Goal: Check status: Check status

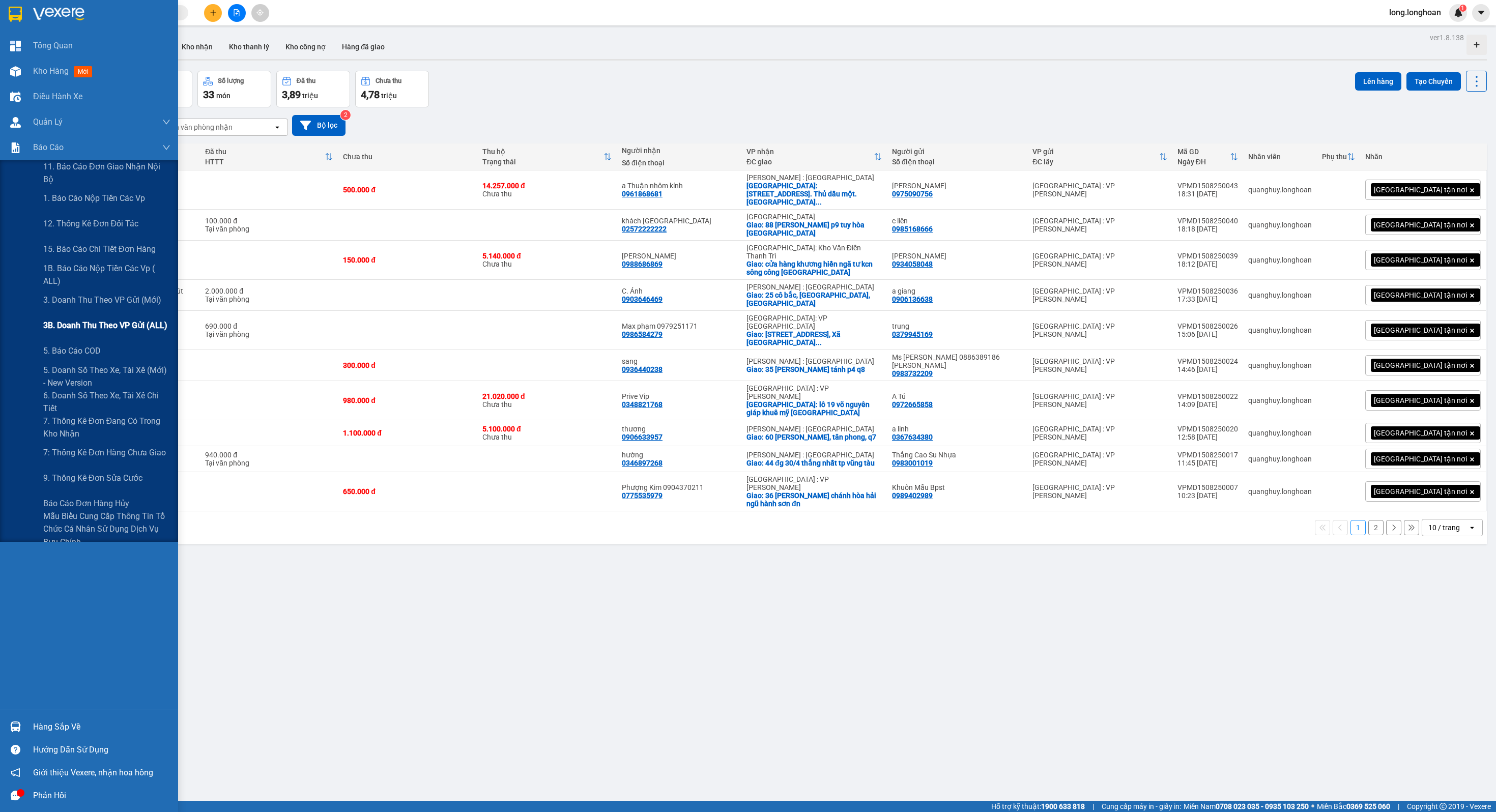
click at [86, 324] on span "3B. Doanh Thu theo VP Gửi (ALL)" at bounding box center [105, 326] width 124 height 13
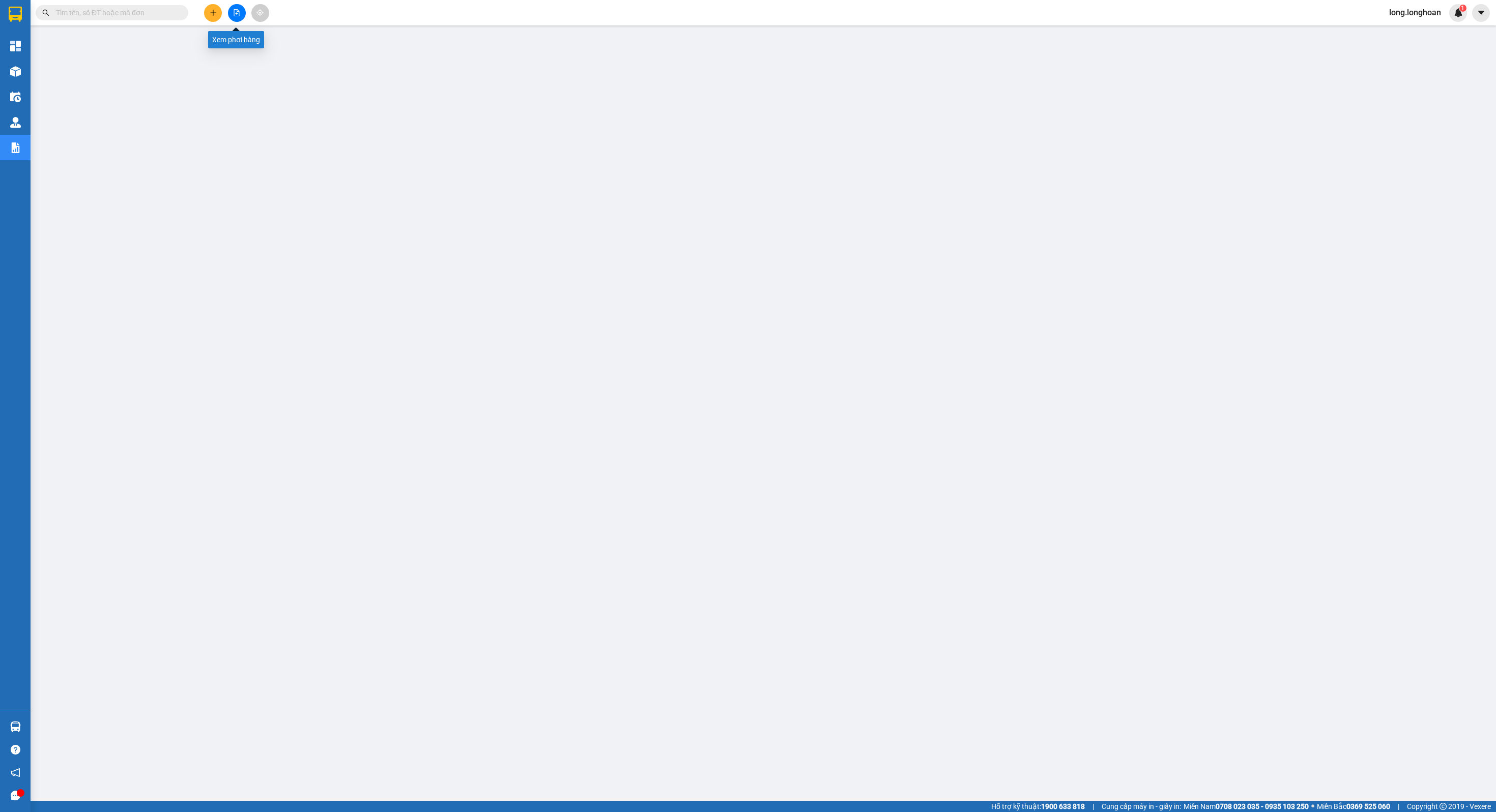
click at [238, 12] on icon "file-add" at bounding box center [237, 13] width 7 height 7
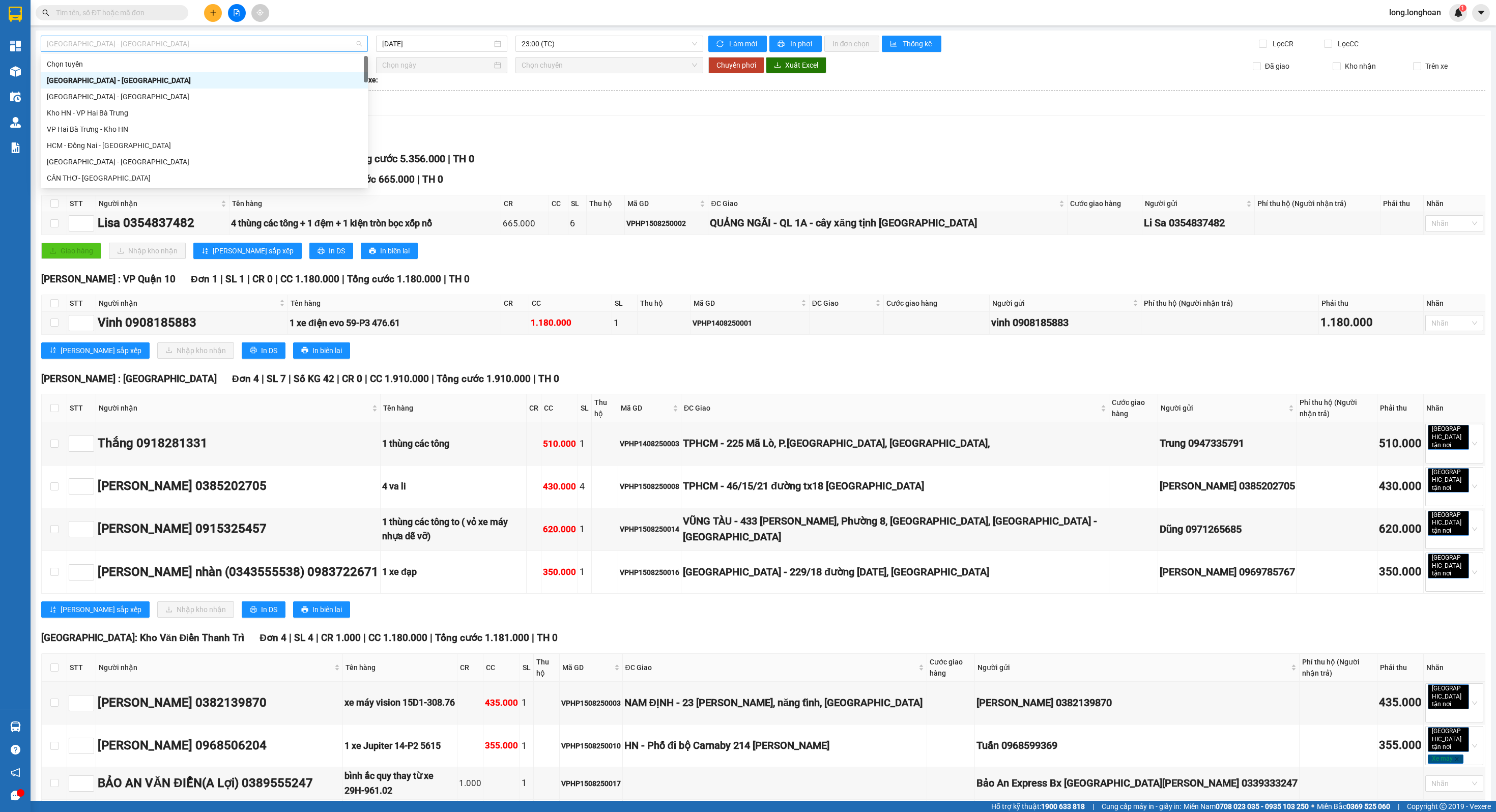
click at [208, 42] on span "[GEOGRAPHIC_DATA] - [GEOGRAPHIC_DATA]" at bounding box center [204, 44] width 315 height 15
click at [555, 174] on div "Giao dọc đường Đơn 1 | SL 6 | Số KG 112 | CR 665.000 | CC 0 | Tổng cước 665.000…" at bounding box center [763, 180] width 1445 height 15
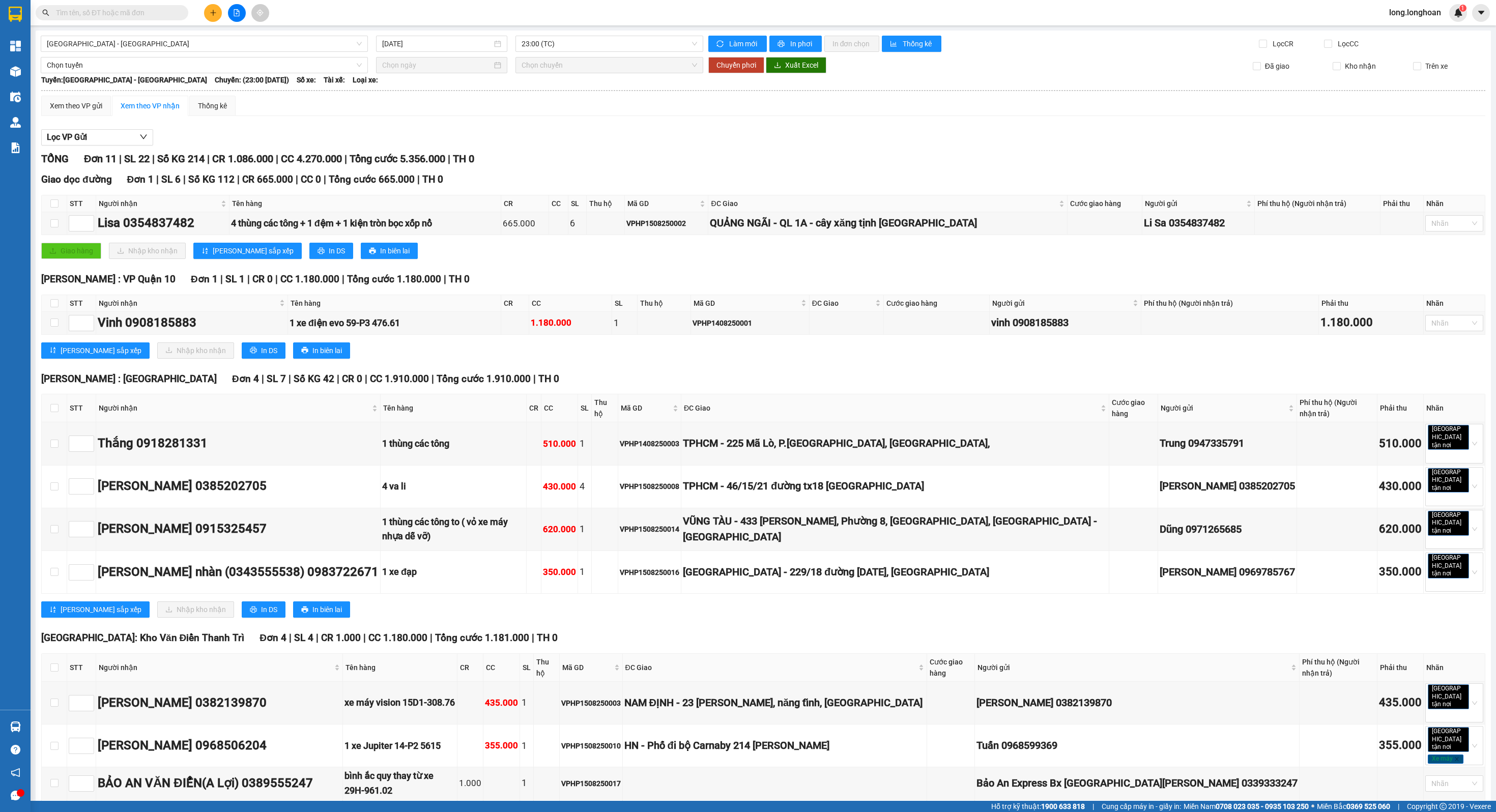
click at [581, 32] on div "[GEOGRAPHIC_DATA] - [GEOGRAPHIC_DATA] [DATE] 23:00 (TC) Làm mới In phơi In đơn …" at bounding box center [763, 510] width 1456 height 959
click at [573, 34] on div "[GEOGRAPHIC_DATA] - [GEOGRAPHIC_DATA] [DATE] 23:00 (TC) Làm mới In phơi In đơn …" at bounding box center [763, 510] width 1456 height 959
click at [564, 42] on span "23:00 (TC)" at bounding box center [609, 44] width 175 height 15
click at [438, 45] on input "[DATE]" at bounding box center [438, 44] width 110 height 11
click at [470, 138] on td "14" at bounding box center [465, 133] width 19 height 15
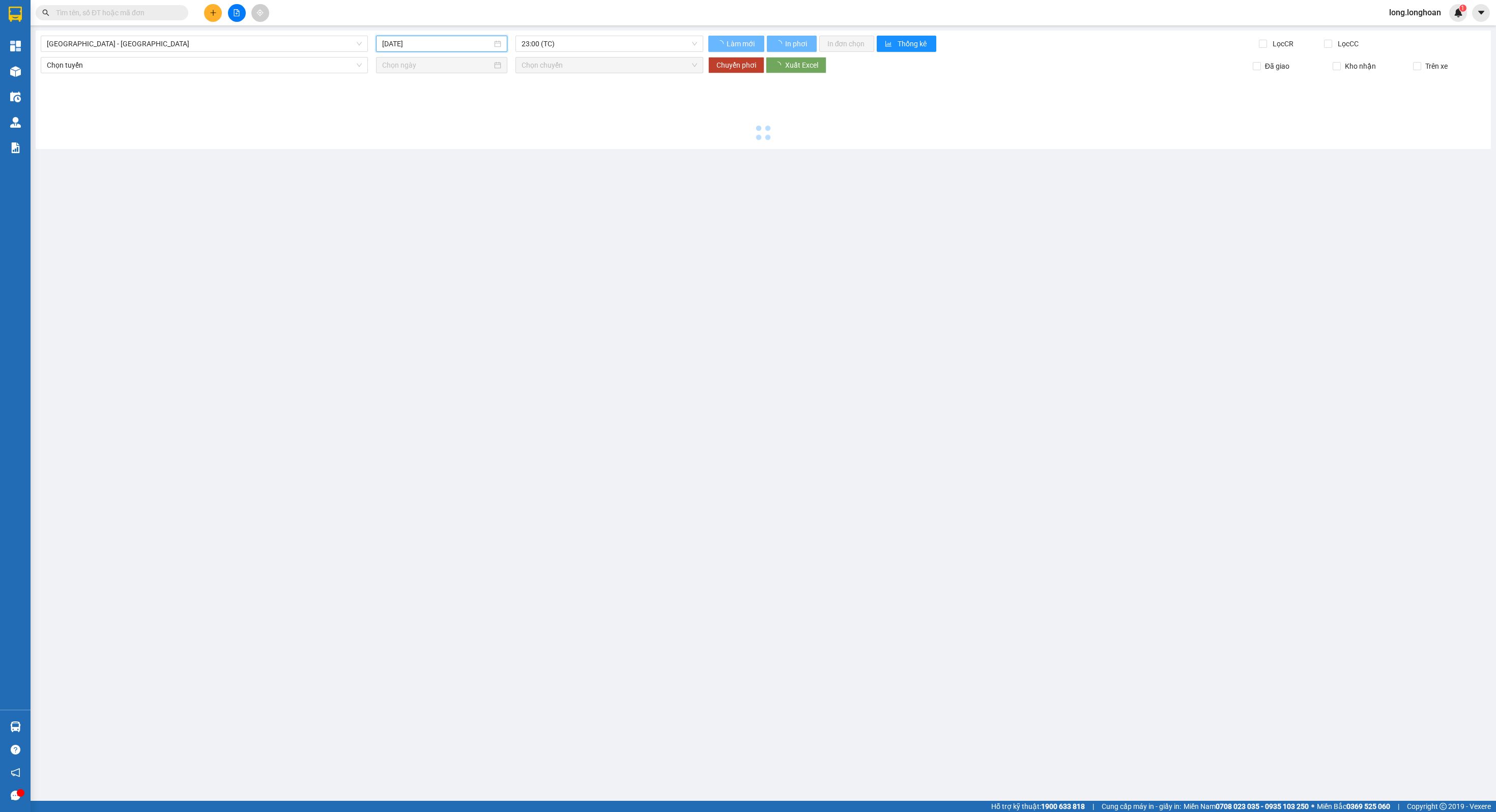
type input "[DATE]"
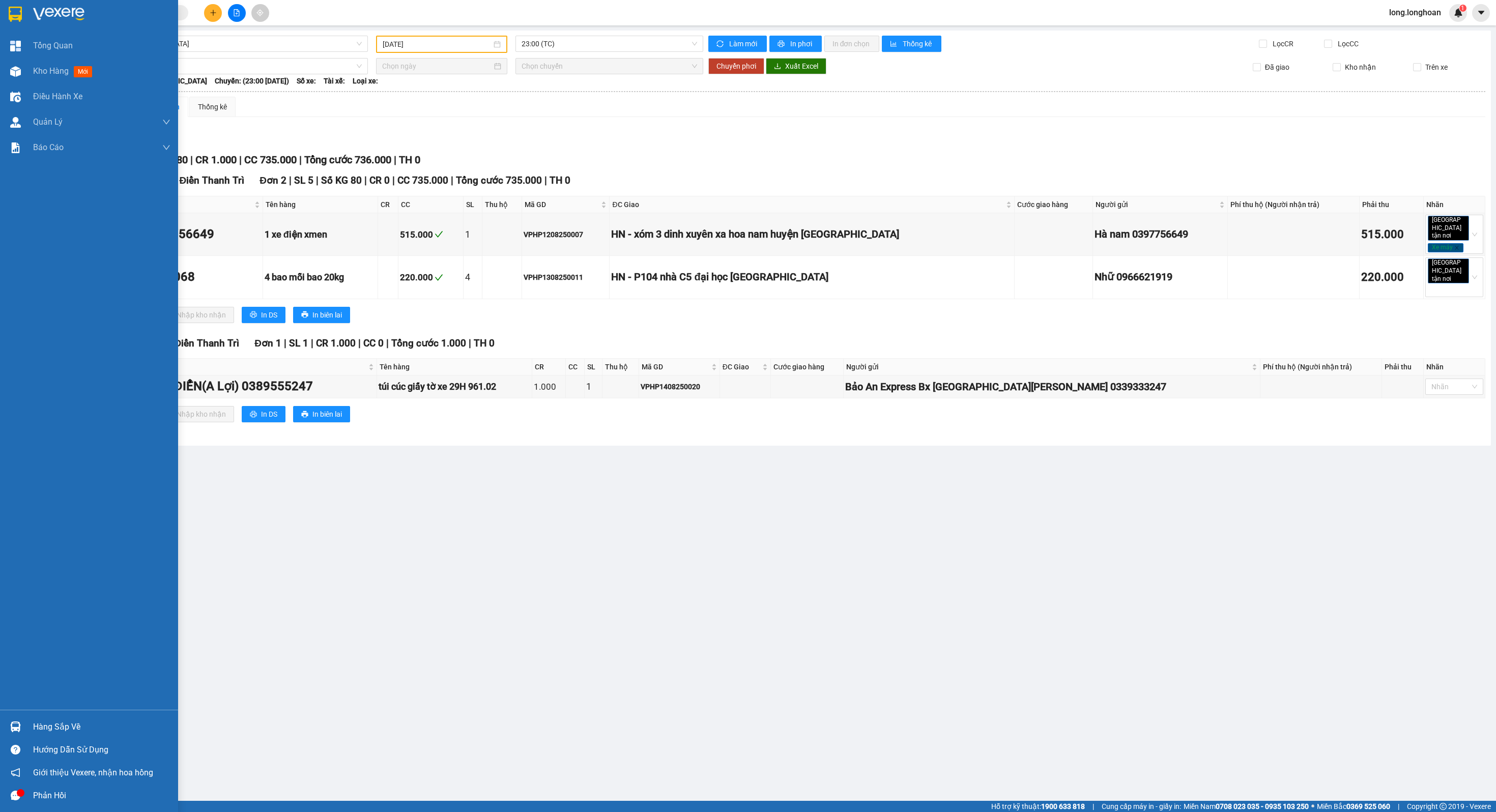
click at [9, 13] on img at bounding box center [15, 14] width 13 height 15
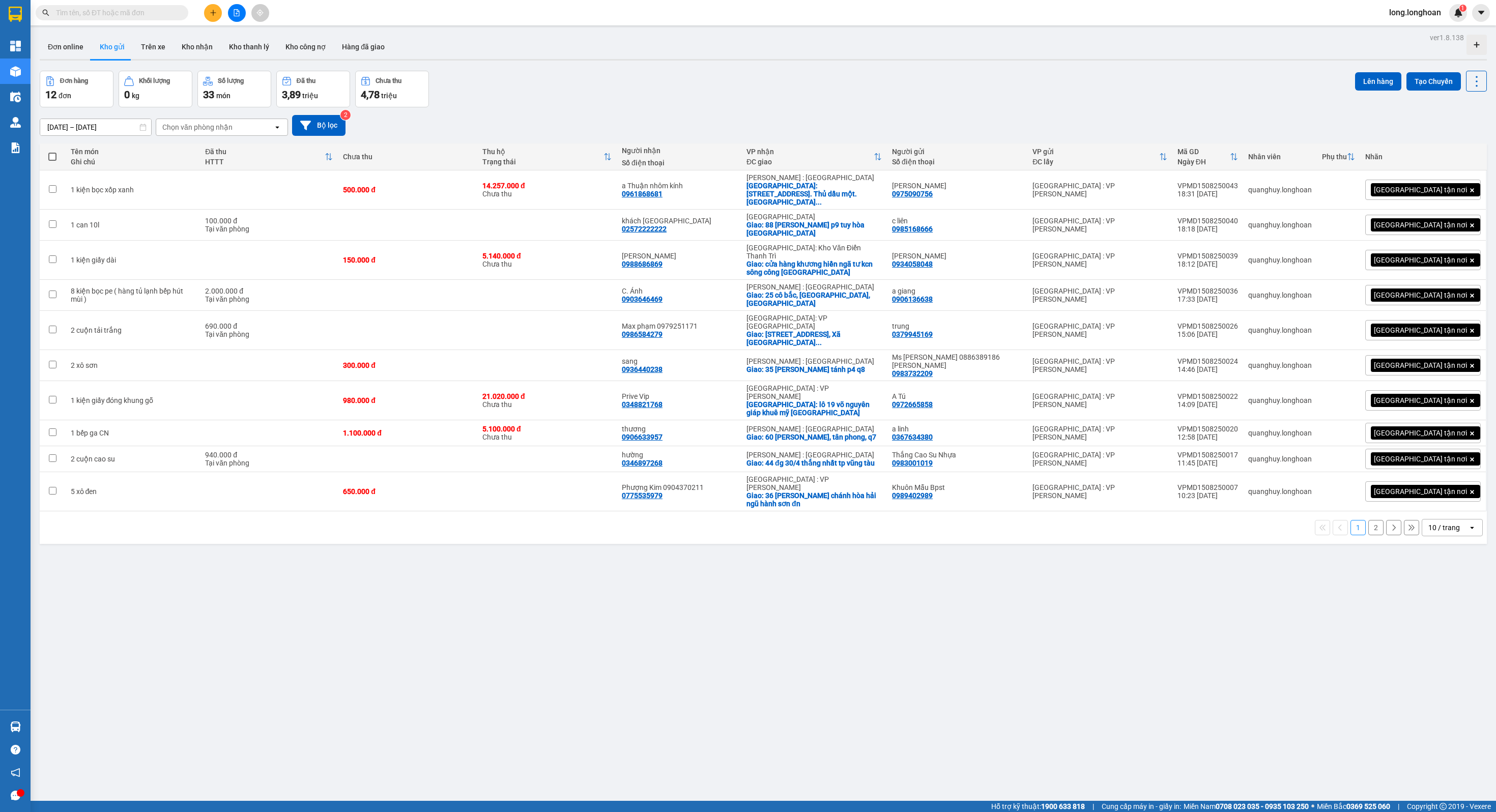
click at [231, 17] on button at bounding box center [237, 12] width 18 height 18
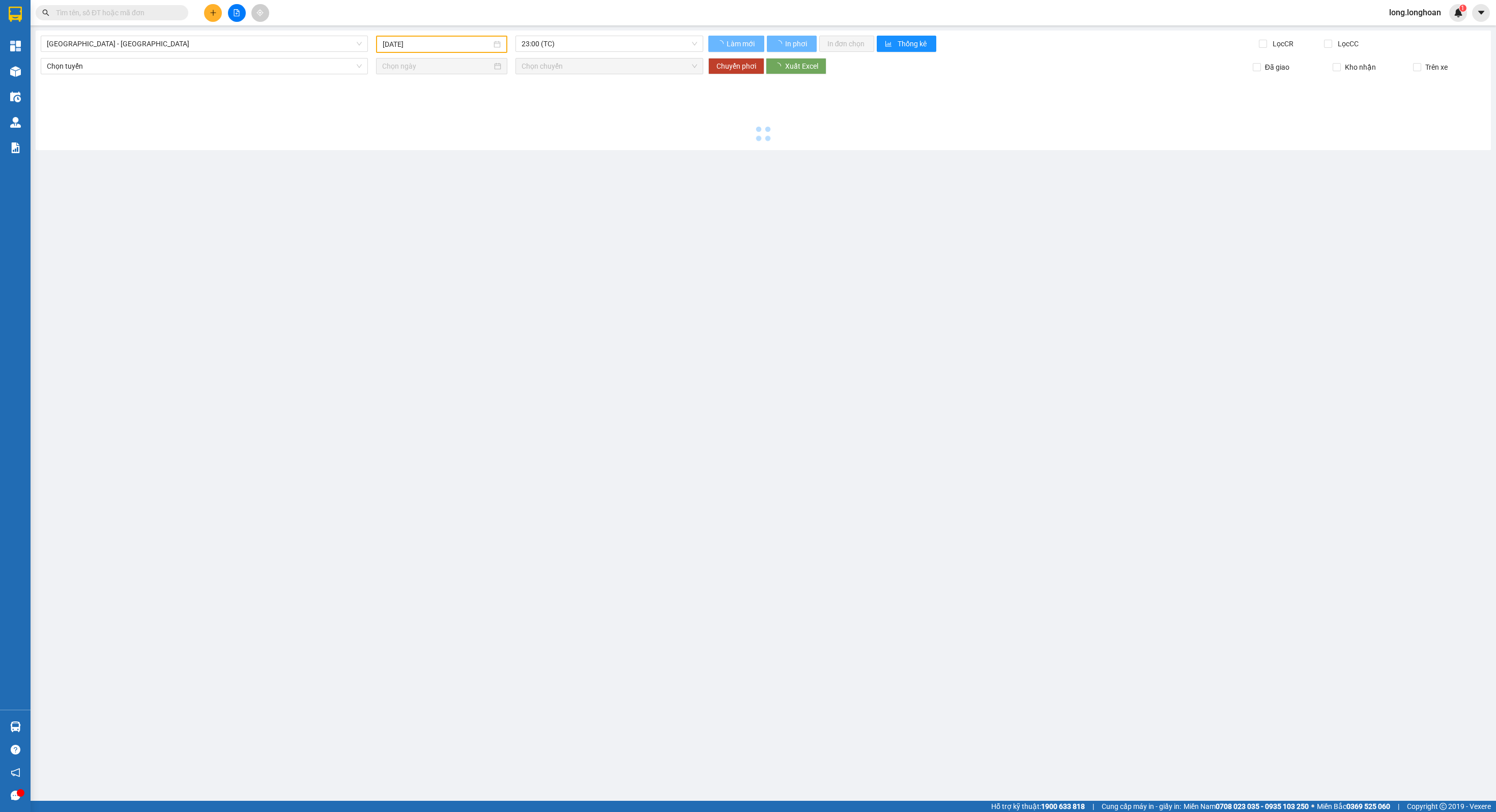
type input "[DATE]"
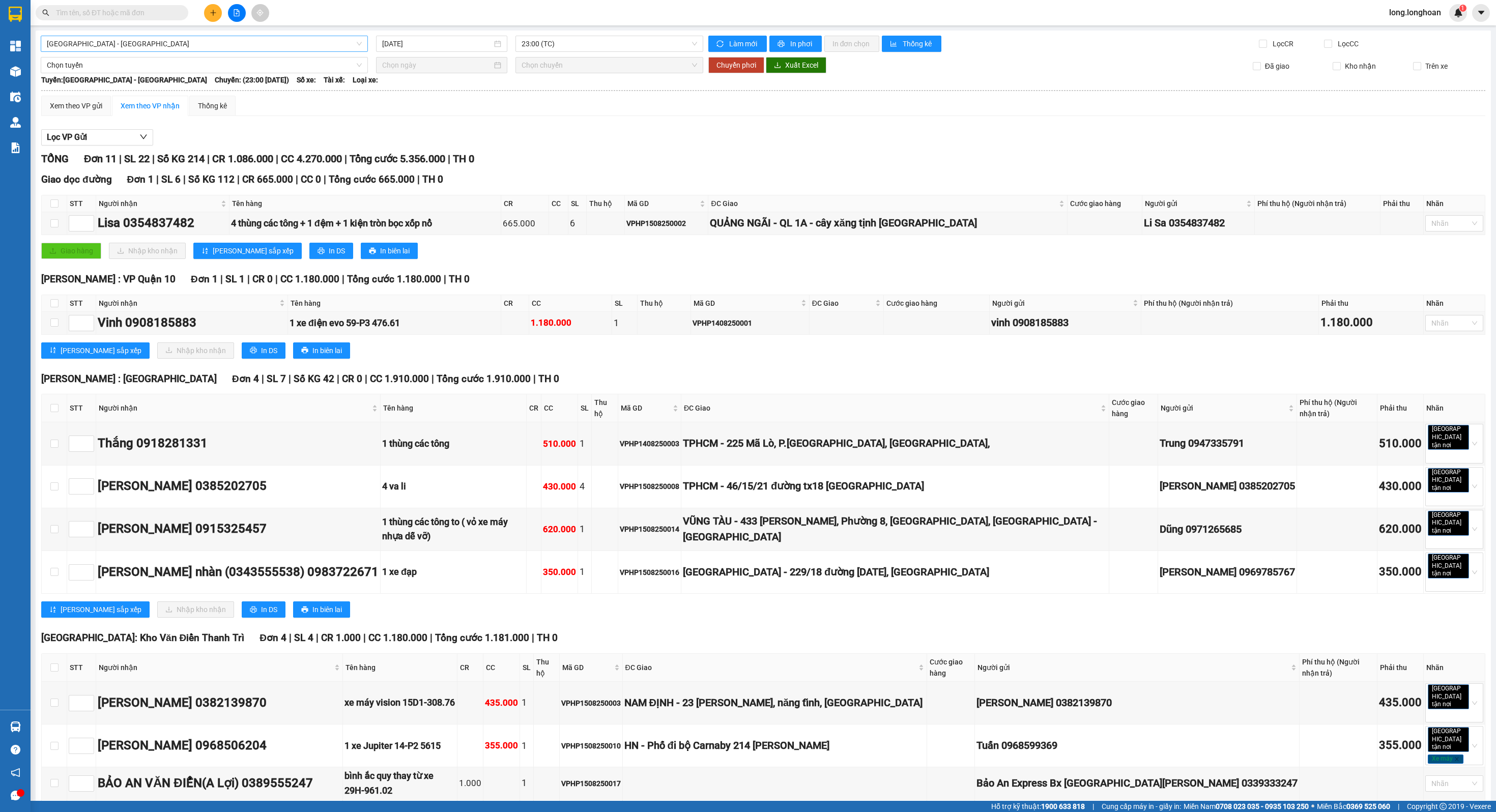
click at [177, 49] on span "[GEOGRAPHIC_DATA] - [GEOGRAPHIC_DATA]" at bounding box center [204, 44] width 315 height 15
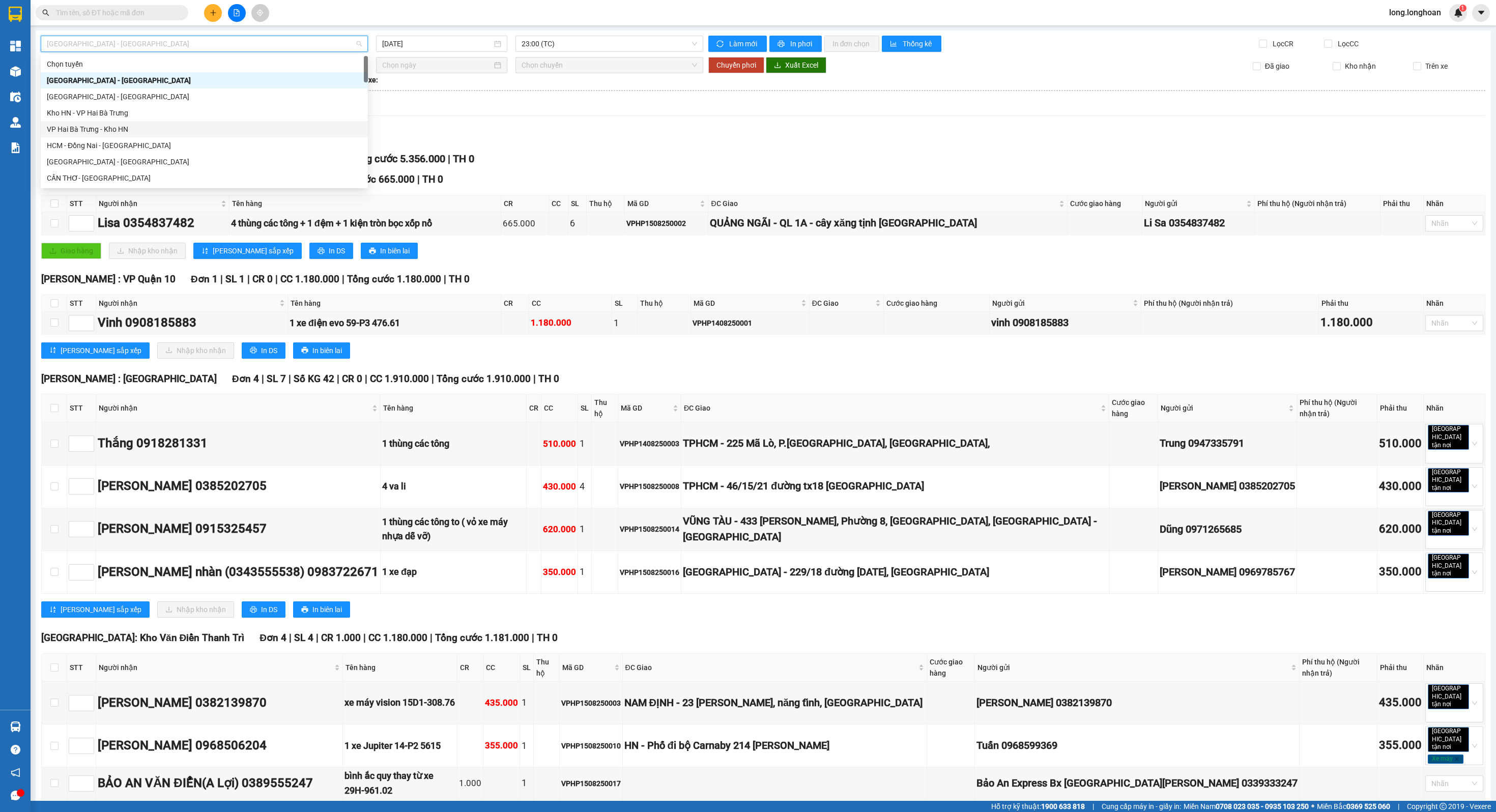
scroll to position [663, 0]
click at [121, 97] on div "Nam [GEOGRAPHIC_DATA]" at bounding box center [204, 96] width 315 height 11
type input "[DATE]"
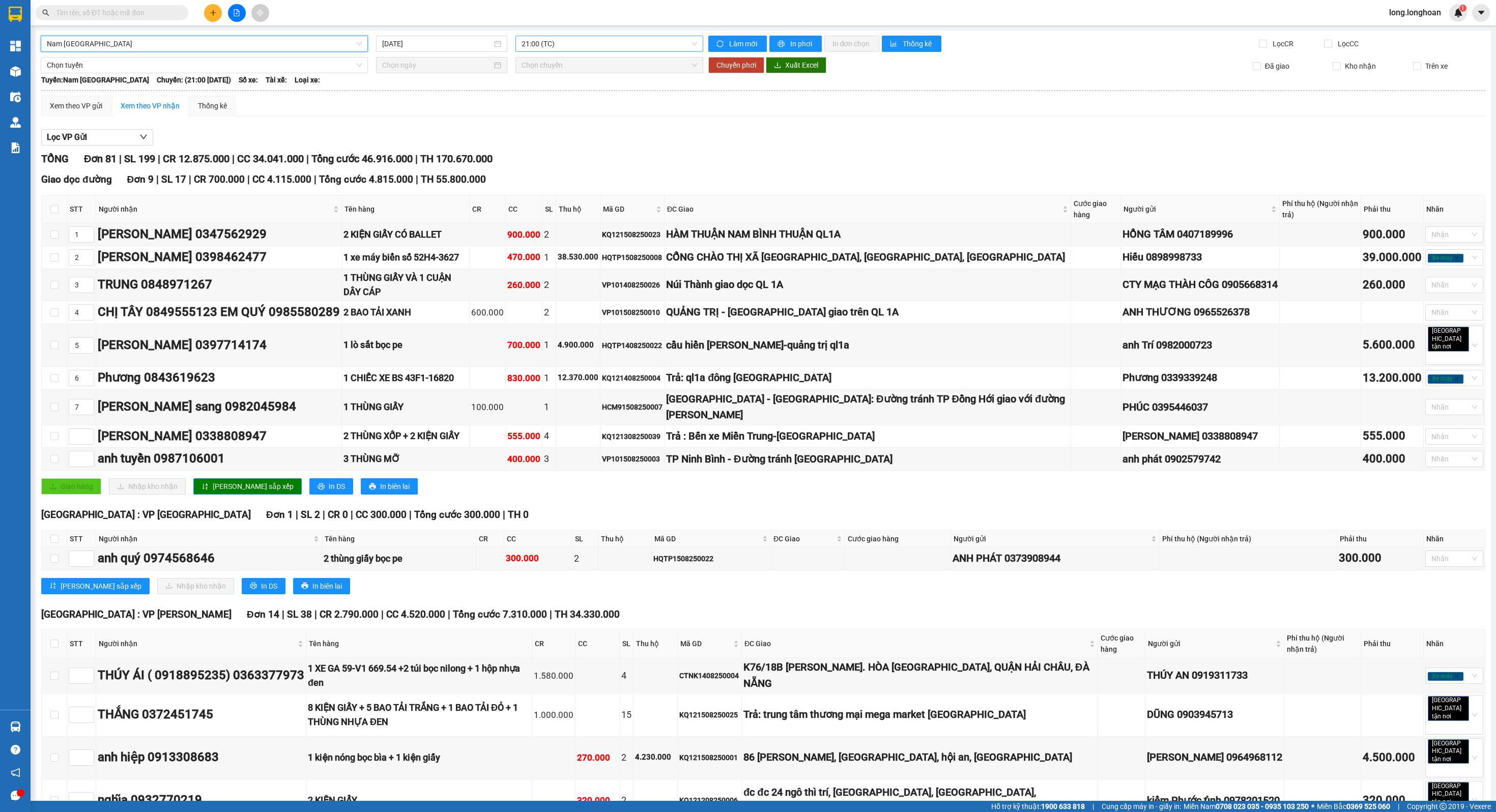
click at [651, 46] on span "21:00 (TC)" at bounding box center [609, 44] width 175 height 15
click at [651, 139] on div "Lọc VP Gửi" at bounding box center [763, 138] width 1445 height 17
